Goal: Find contact information: Find contact information

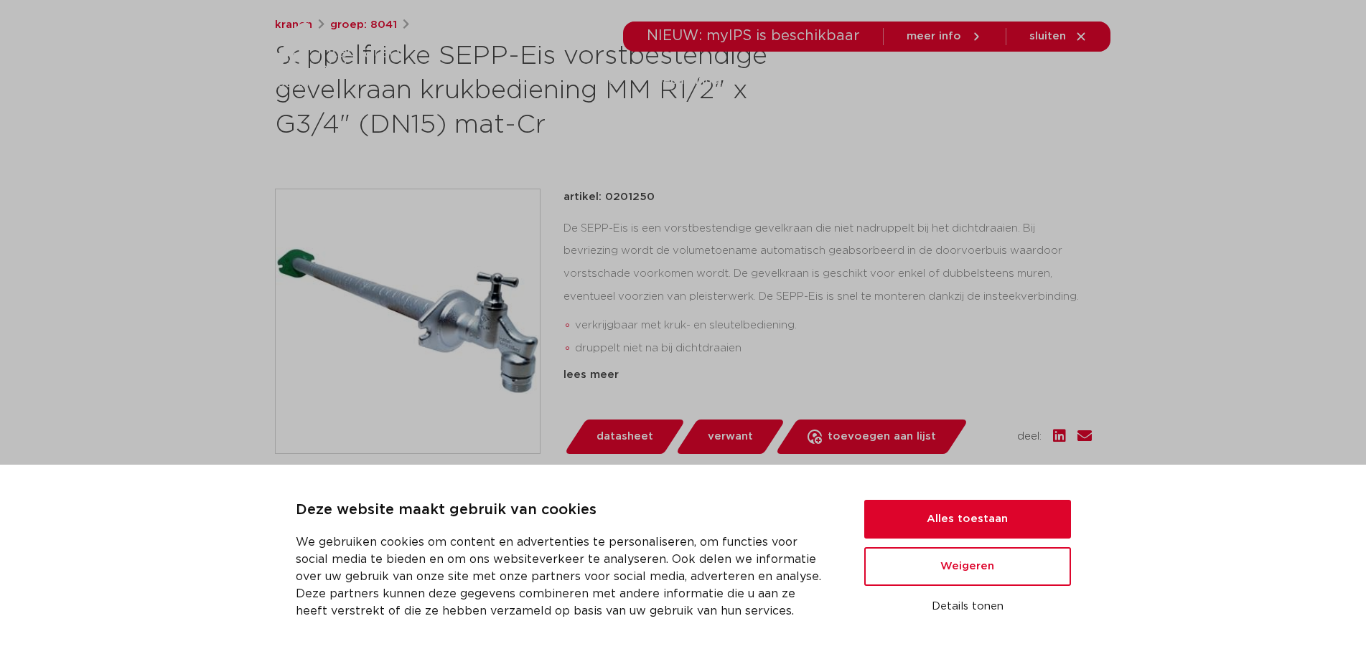
scroll to position [238, 0]
click at [939, 533] on button "Alles toestaan" at bounding box center [967, 519] width 207 height 39
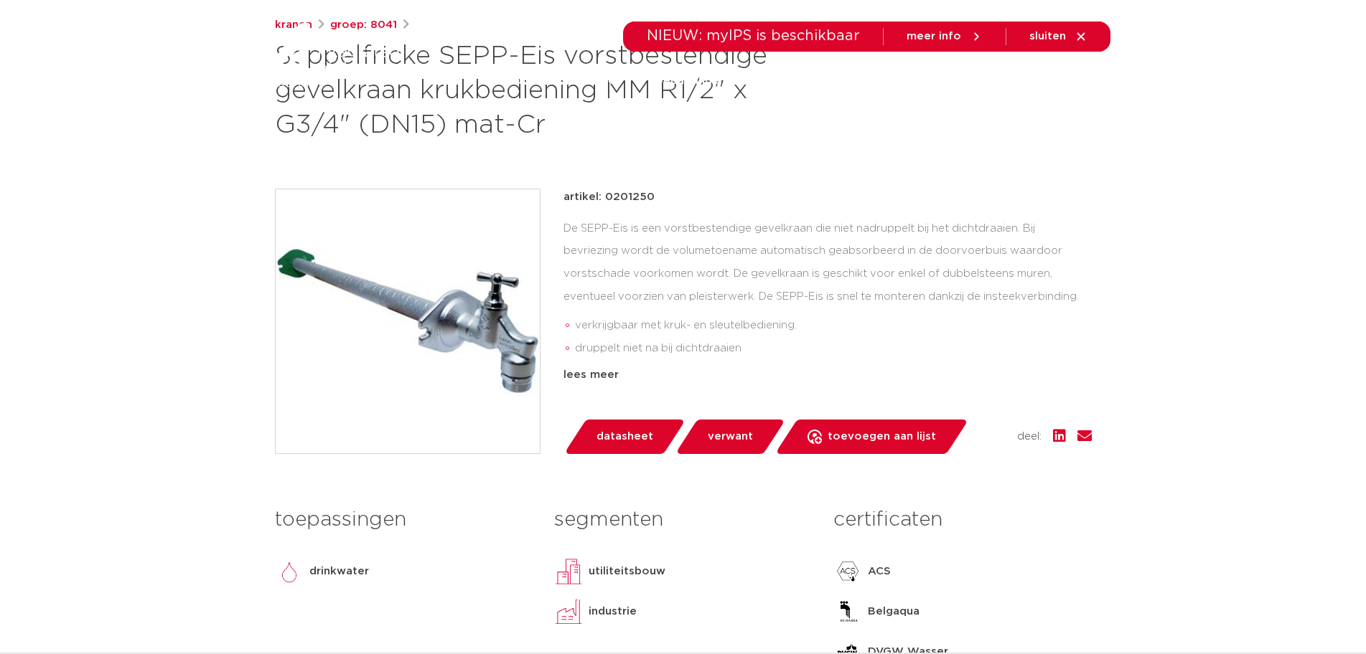
scroll to position [0, 0]
click at [581, 375] on div "lees meer" at bounding box center [827, 375] width 528 height 17
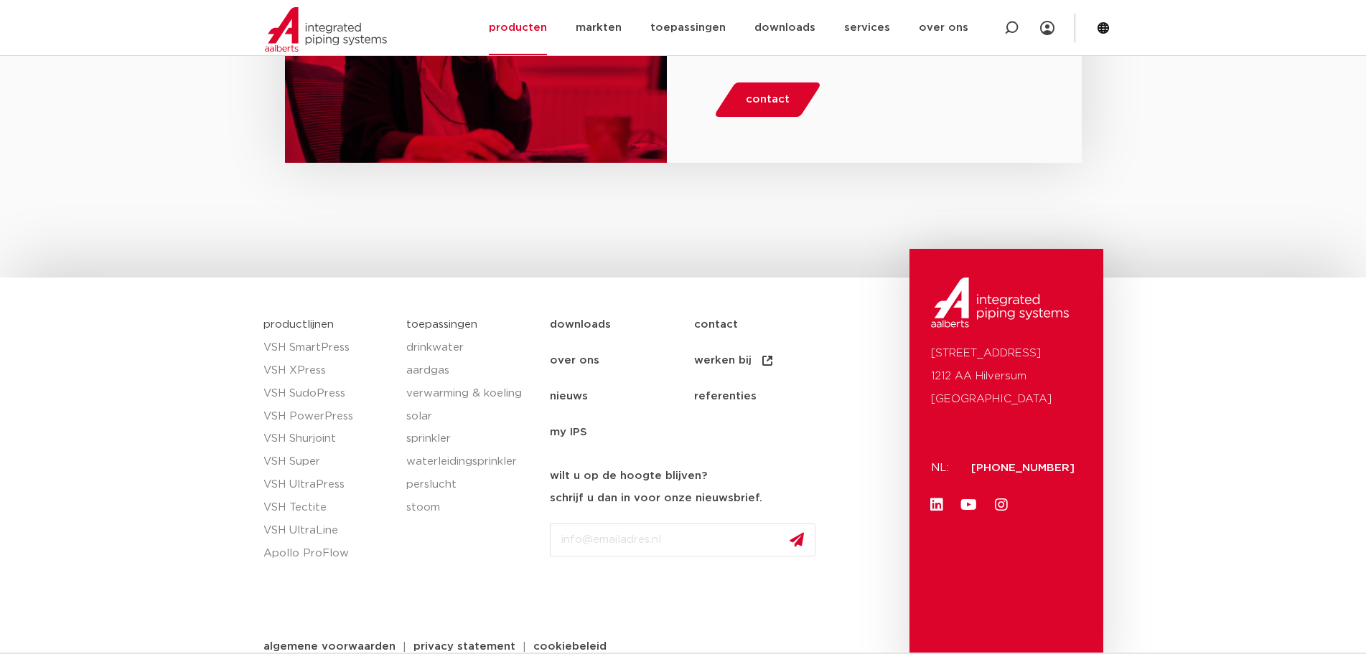
scroll to position [2318, 0]
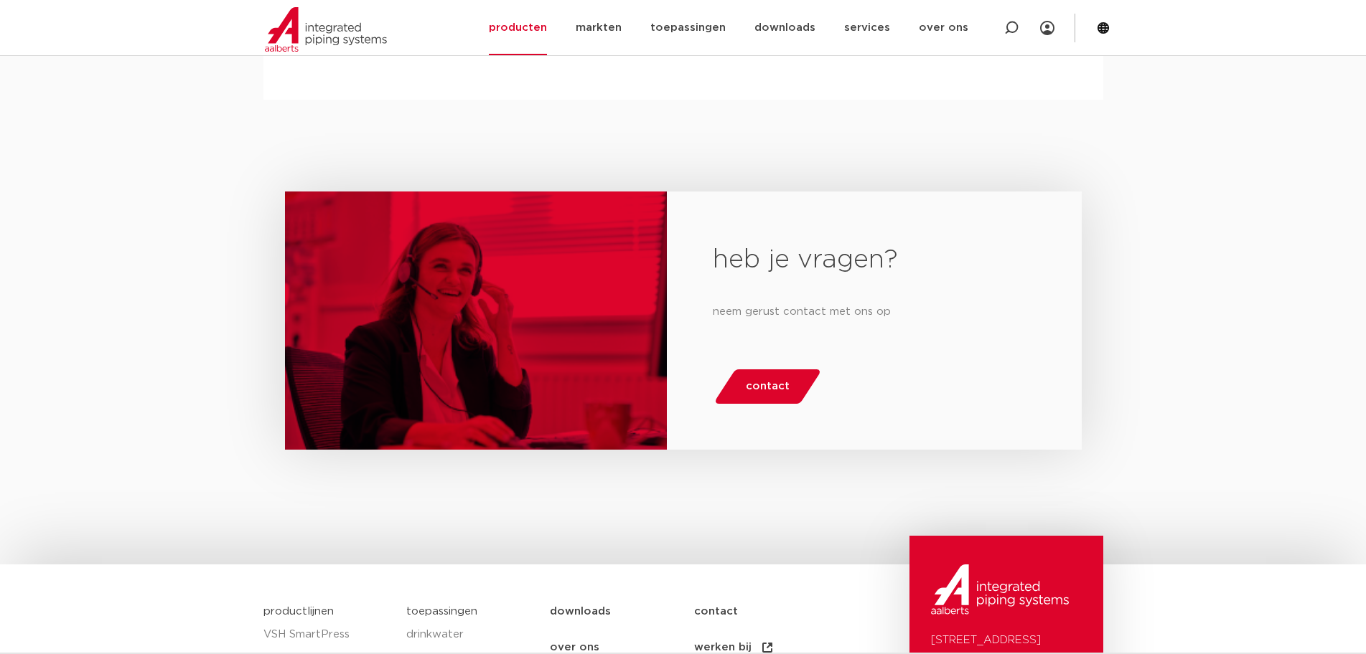
click at [734, 394] on link "contact" at bounding box center [767, 387] width 109 height 34
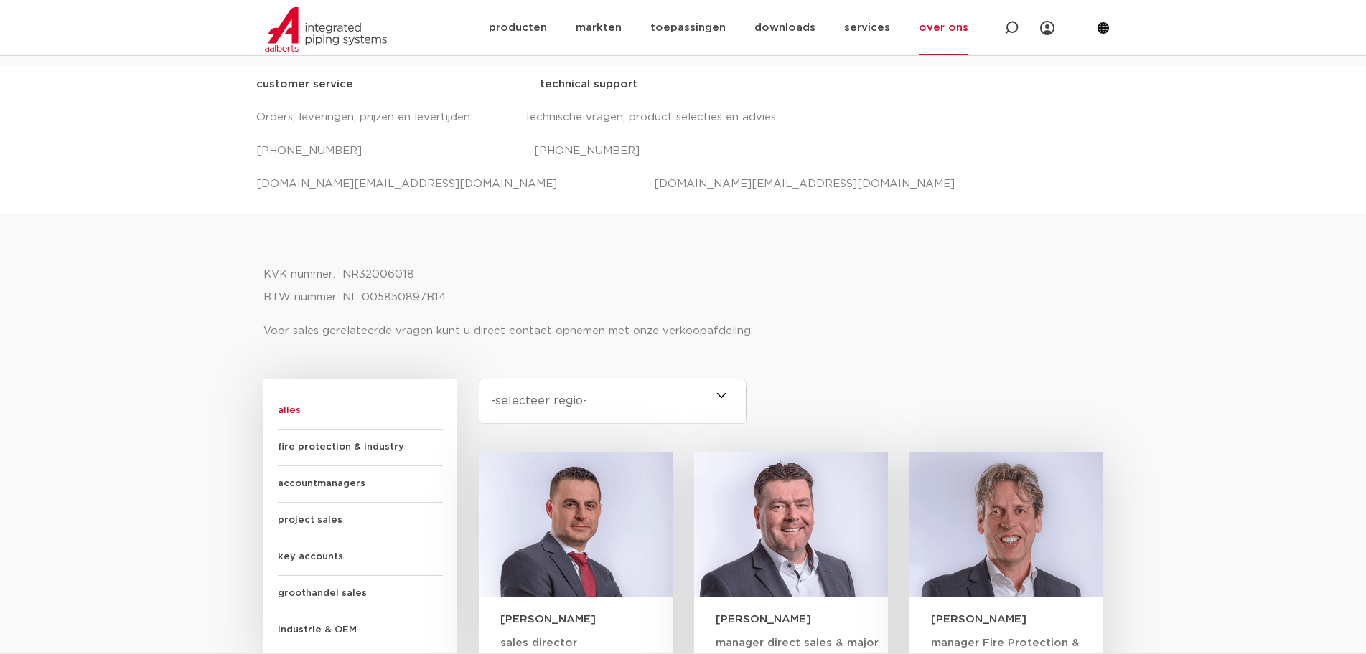
scroll to position [215, 0]
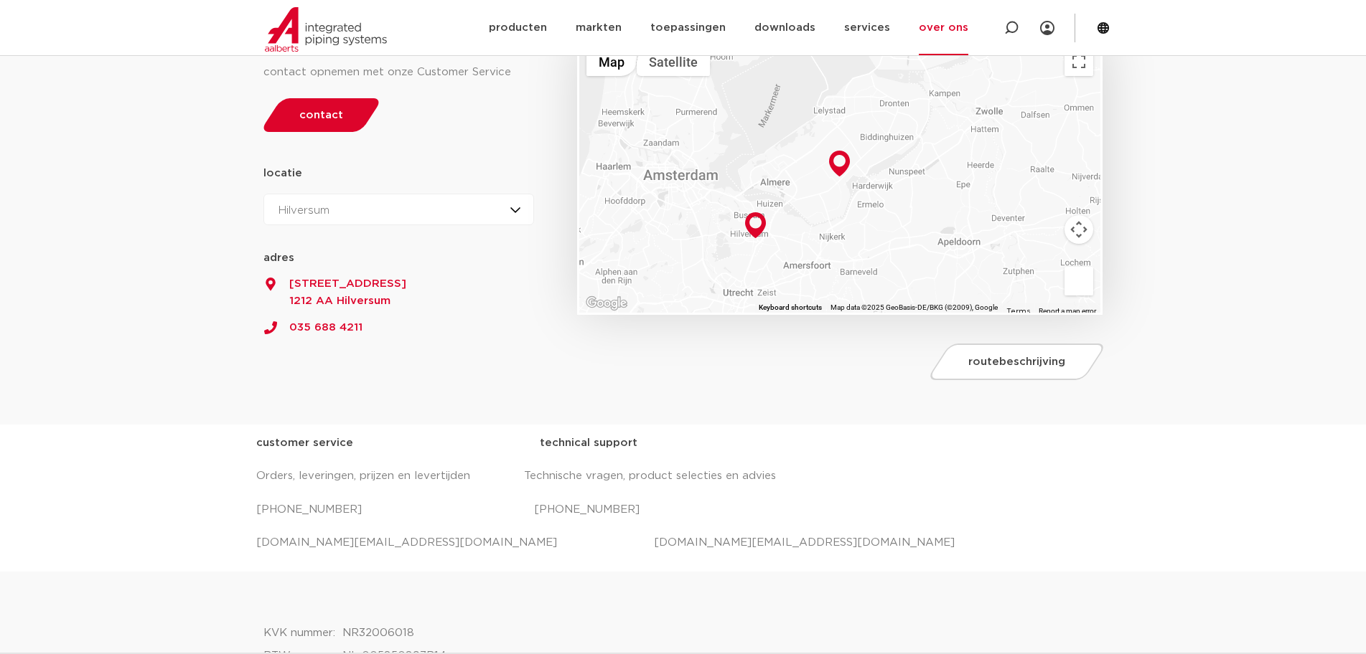
click at [572, 510] on p "[PHONE_NUMBER] [PHONE_NUMBER]" at bounding box center [683, 510] width 854 height 23
